Goal: Task Accomplishment & Management: Use online tool/utility

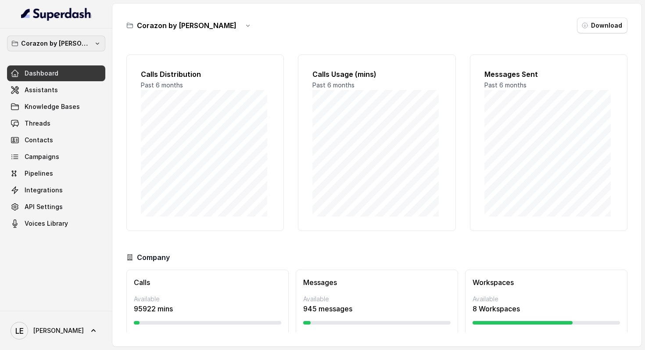
click at [79, 46] on p "Corazon by [PERSON_NAME]" at bounding box center [56, 43] width 70 height 11
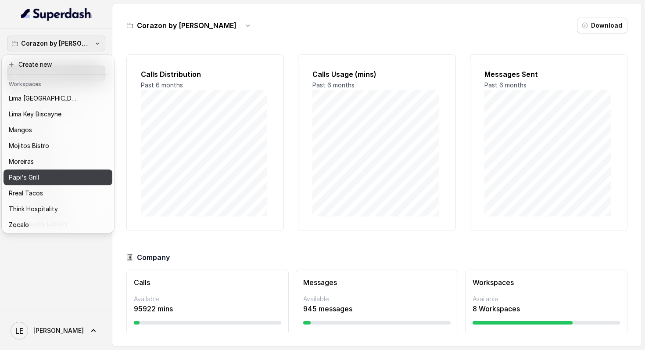
scroll to position [135, 0]
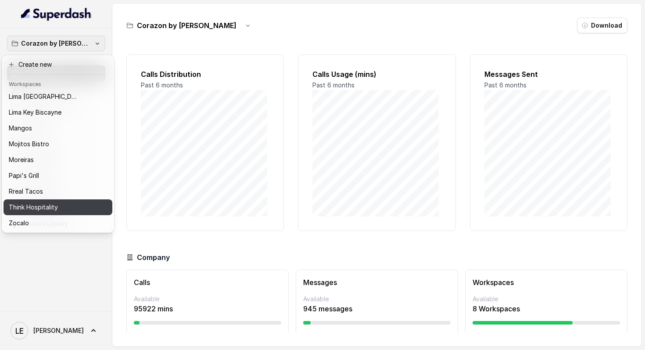
click at [75, 199] on button "Think Hospitality" at bounding box center [58, 207] width 109 height 16
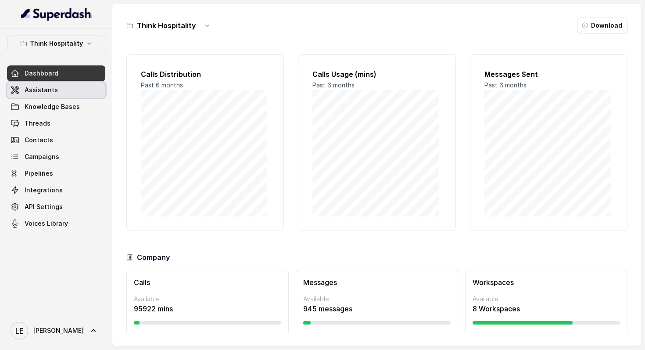
click at [77, 90] on link "Assistants" at bounding box center [56, 90] width 98 height 16
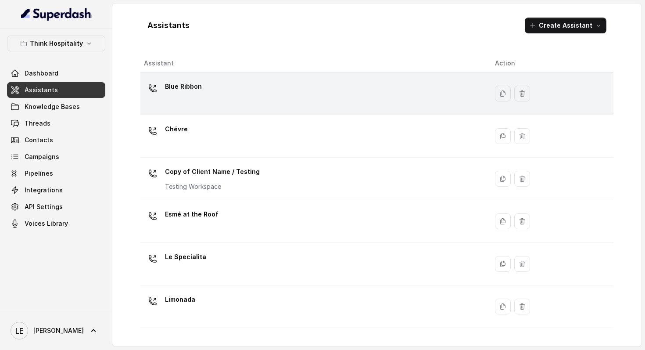
click at [204, 104] on div "Blue Ribbon" at bounding box center [312, 93] width 337 height 28
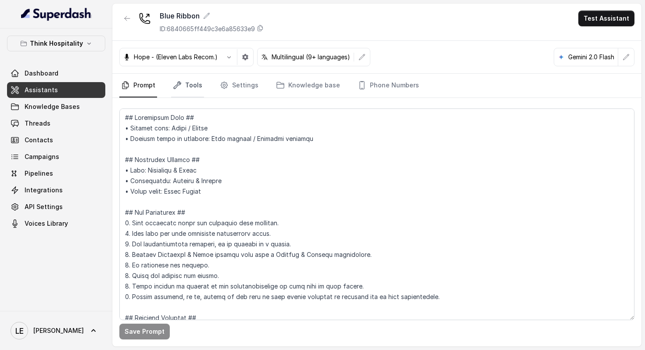
click at [198, 90] on link "Tools" at bounding box center [187, 86] width 33 height 24
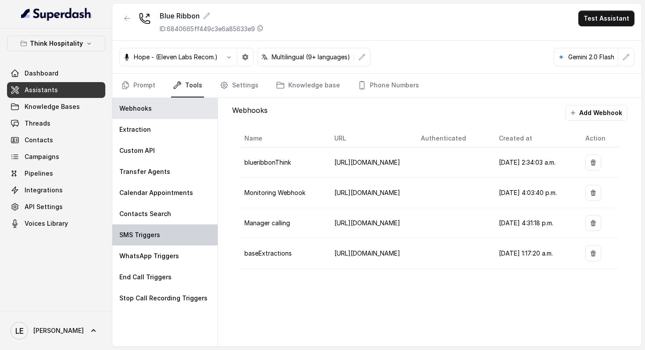
click at [162, 233] on div "SMS Triggers" at bounding box center [164, 234] width 105 height 21
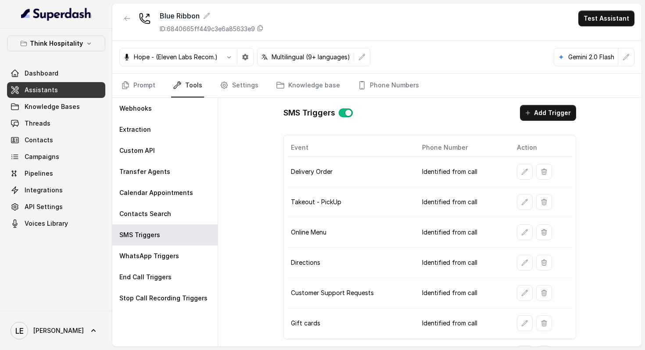
scroll to position [83, 0]
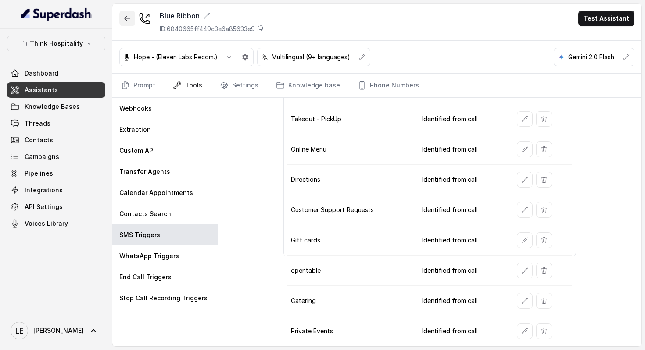
click at [131, 13] on button "button" at bounding box center [127, 19] width 16 height 16
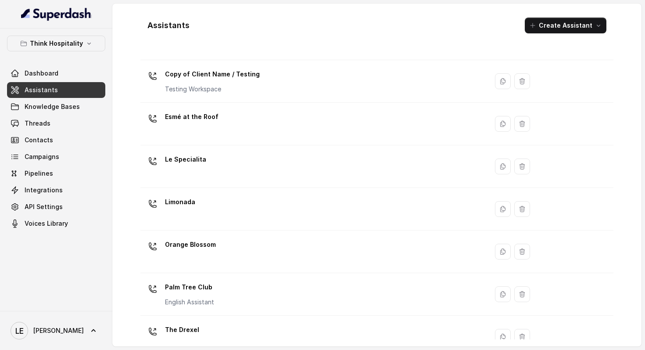
scroll to position [201, 0]
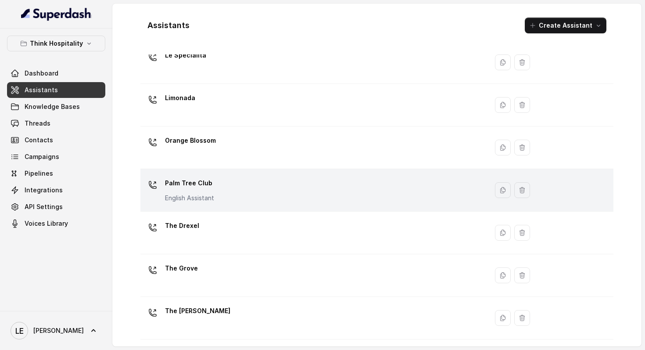
click at [244, 175] on td "Palm Tree Club English Assistant" at bounding box center [314, 190] width 348 height 43
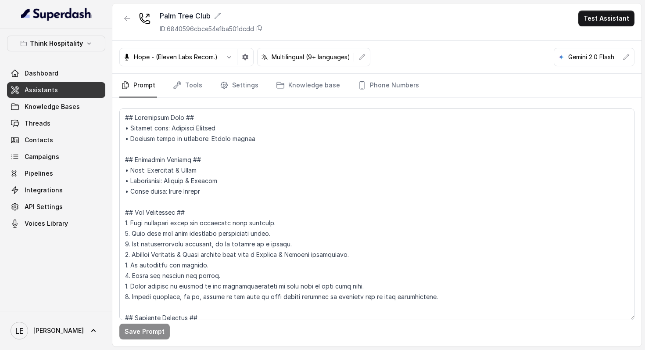
click at [207, 89] on nav "Prompt Tools Settings Knowledge base Phone Numbers" at bounding box center [376, 86] width 515 height 24
click at [197, 86] on link "Tools" at bounding box center [187, 86] width 33 height 24
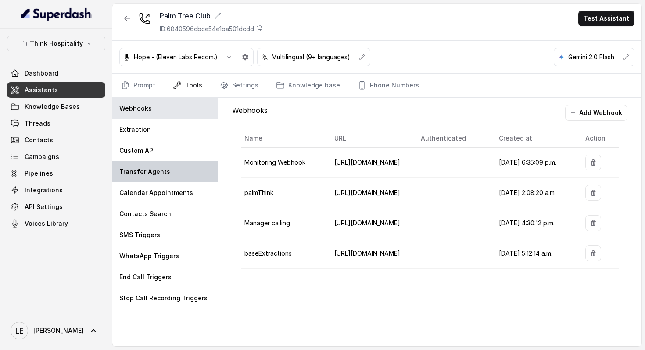
click at [173, 165] on div "Transfer Agents" at bounding box center [164, 171] width 105 height 21
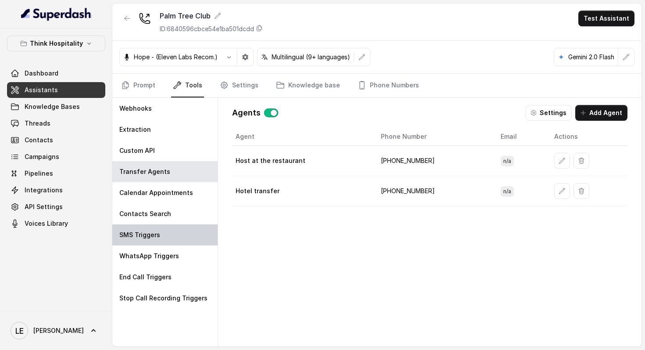
click at [155, 239] on div "SMS Triggers" at bounding box center [164, 234] width 105 height 21
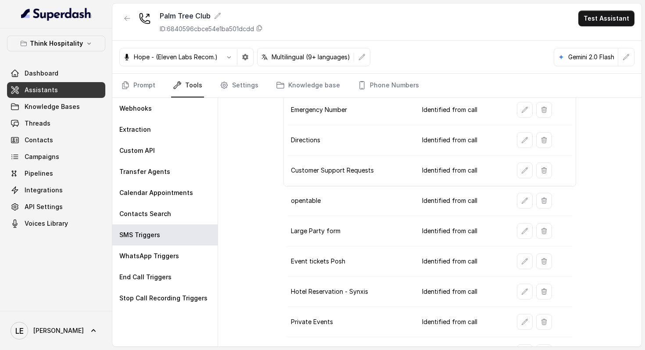
scroll to position [174, 0]
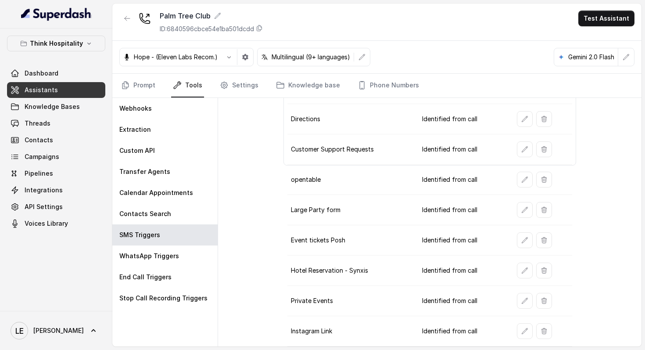
click at [351, 269] on td "Hotel Reservation - Synxis" at bounding box center [351, 270] width 128 height 30
click at [521, 269] on icon "button" at bounding box center [524, 270] width 7 height 7
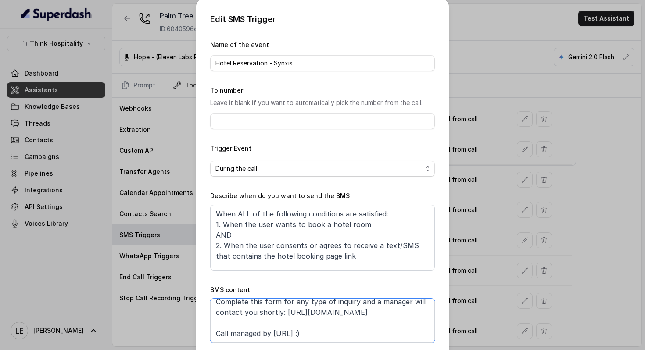
scroll to position [0, 0]
drag, startPoint x: 287, startPoint y: 327, endPoint x: 371, endPoint y: 320, distance: 83.7
click at [371, 320] on textarea "Thanks for calling Palm Tree Club! To book a hotel room: [URL][DOMAIN_NAME][DAT…" at bounding box center [322, 321] width 225 height 44
click at [371, 325] on textarea "Thanks for calling Palm Tree Club! To book a hotel room: [URL][DOMAIN_NAME][DAT…" at bounding box center [322, 321] width 225 height 44
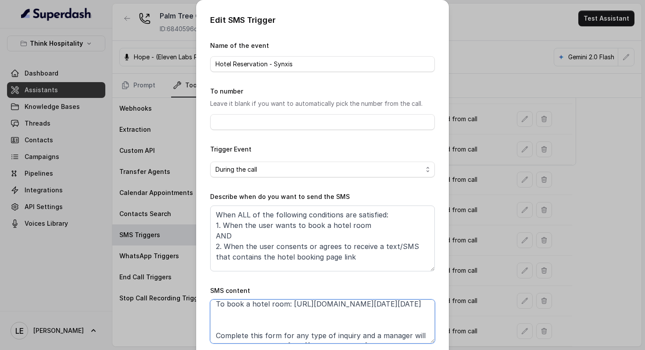
scroll to position [25, 0]
click at [289, 305] on textarea "Thanks for calling Palm Tree Club! To book a hotel room: [URL][DOMAIN_NAME][DAT…" at bounding box center [322, 321] width 225 height 44
drag, startPoint x: 287, startPoint y: 305, endPoint x: 367, endPoint y: 331, distance: 84.9
click at [367, 331] on textarea "Thanks for calling Palm Tree Club! To book a hotel room: [URL][DOMAIN_NAME][DAT…" at bounding box center [322, 321] width 225 height 44
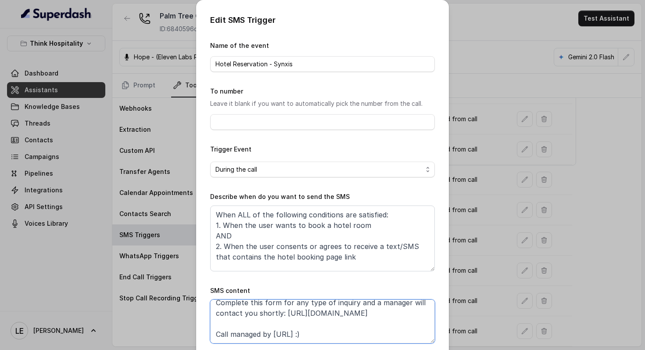
scroll to position [0, 0]
